Goal: Information Seeking & Learning: Learn about a topic

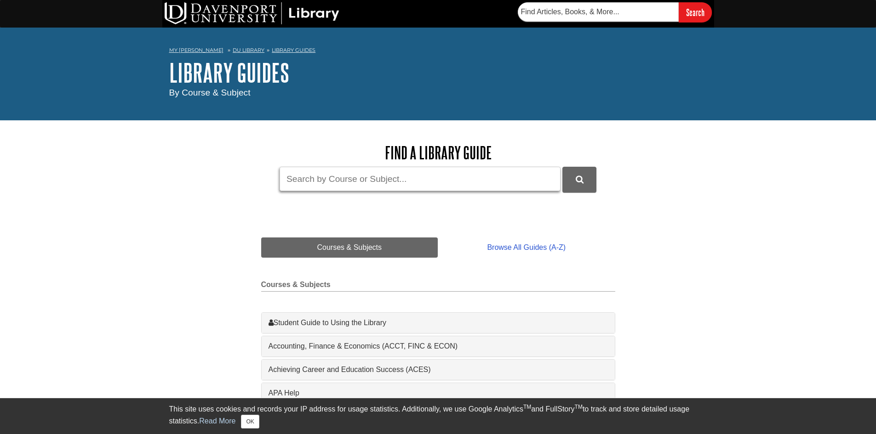
click at [307, 178] on input "Guide Search Terms" at bounding box center [419, 179] width 281 height 24
type input "open textbook"
click at [562, 167] on button "DU Library Guides Search" at bounding box center [579, 179] width 34 height 25
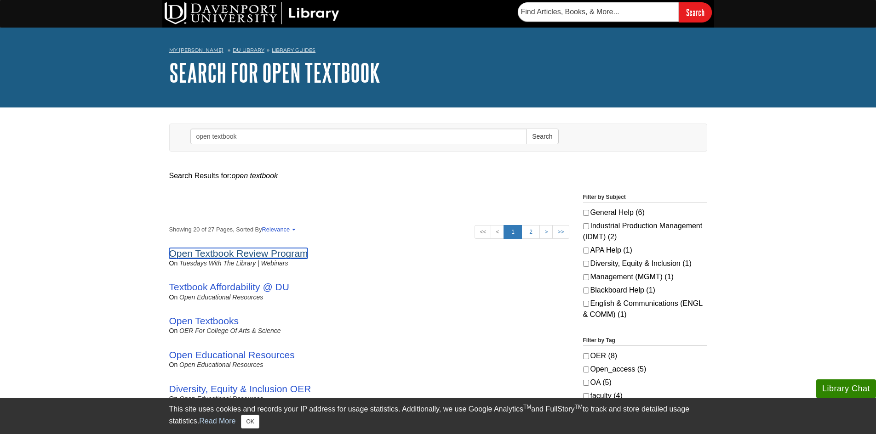
click at [256, 253] on link "Open Textbook Review Program" at bounding box center [238, 253] width 139 height 11
